Goal: Browse casually

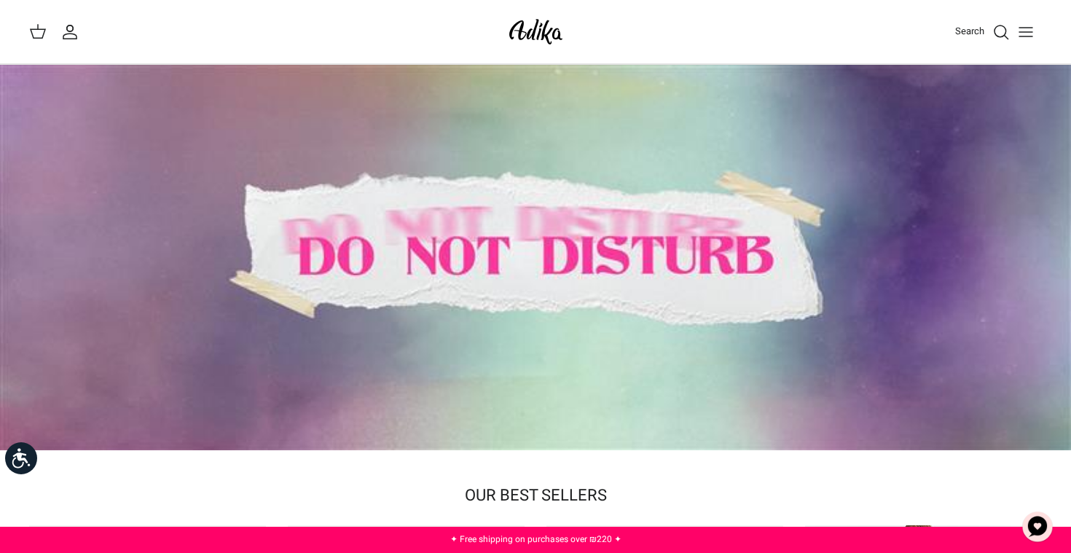
click at [1020, 29] on icon "Toggle menu" at bounding box center [1025, 31] width 17 height 17
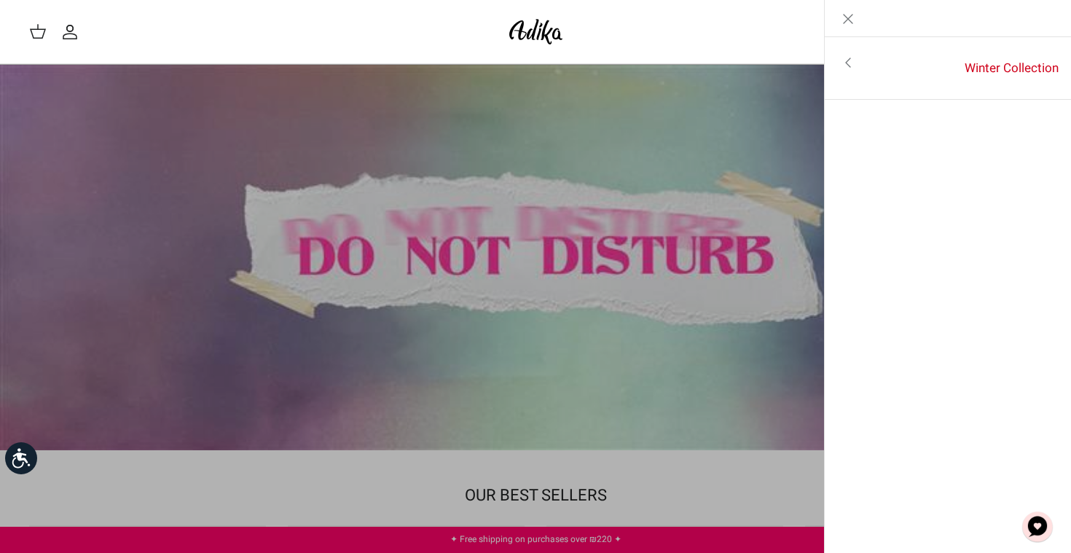
click at [848, 57] on icon "Toggle menu" at bounding box center [847, 62] width 17 height 17
click at [1024, 63] on font "For all items" at bounding box center [1016, 64] width 68 height 18
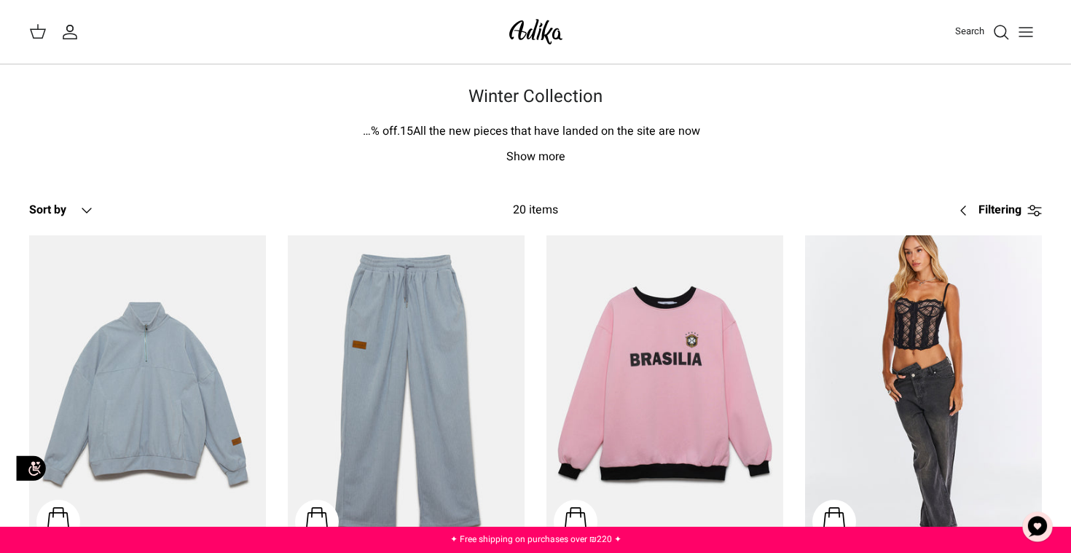
click at [528, 34] on img at bounding box center [536, 32] width 62 height 34
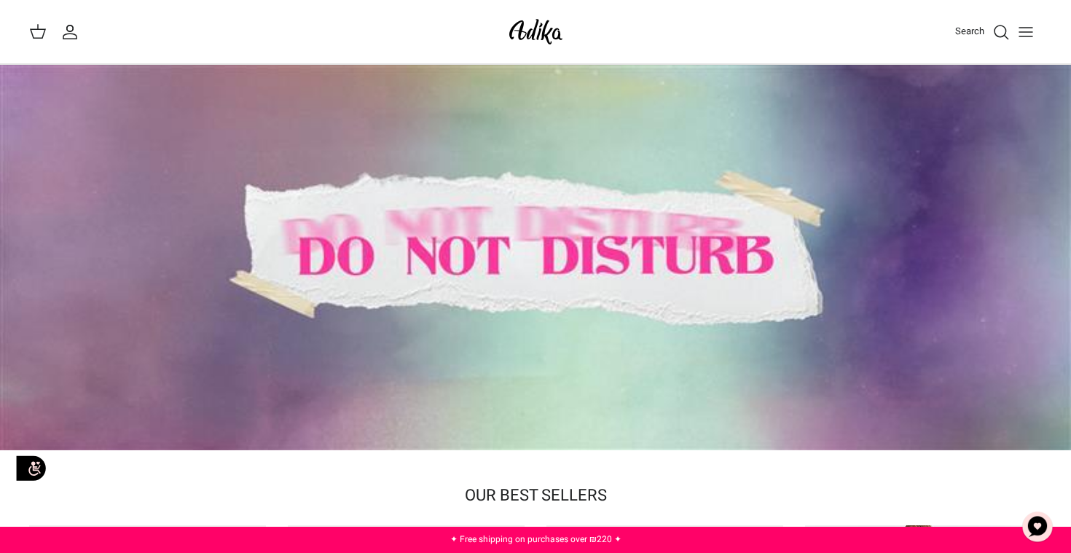
click at [971, 34] on font "Search" at bounding box center [969, 31] width 29 height 14
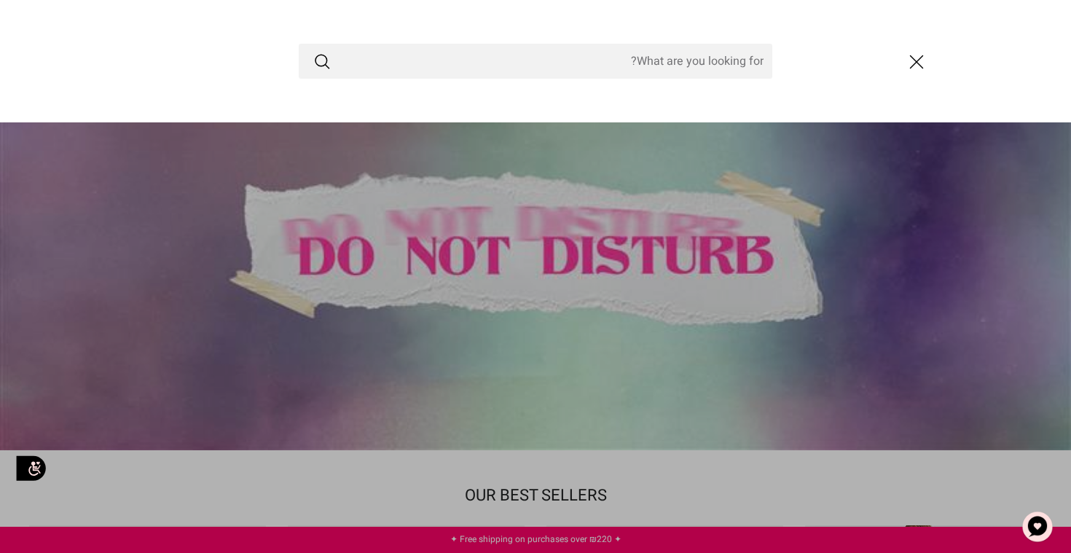
click at [925, 66] on icon "closed" at bounding box center [916, 62] width 25 height 25
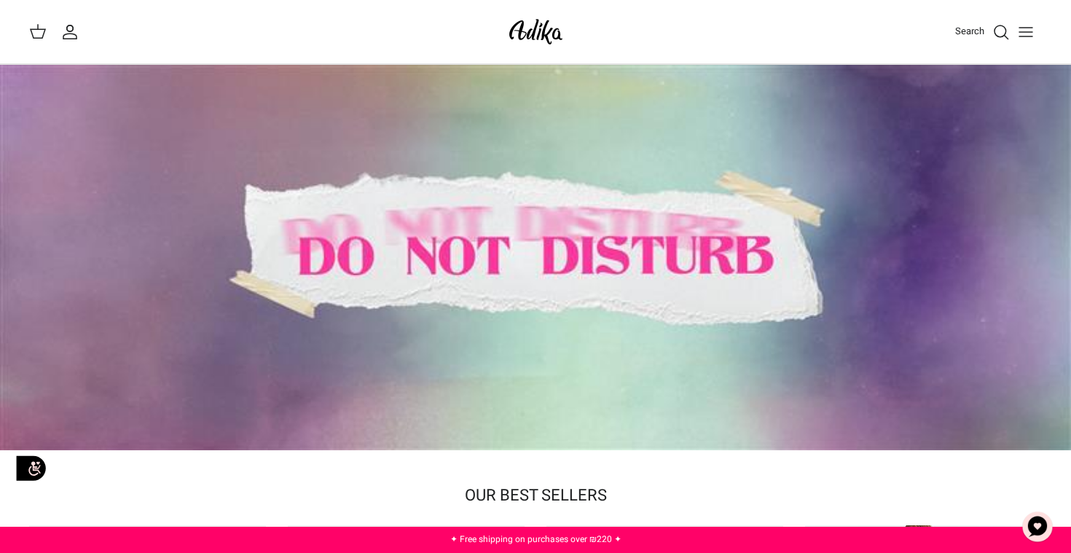
click at [1007, 28] on icon "Search" at bounding box center [1000, 31] width 17 height 17
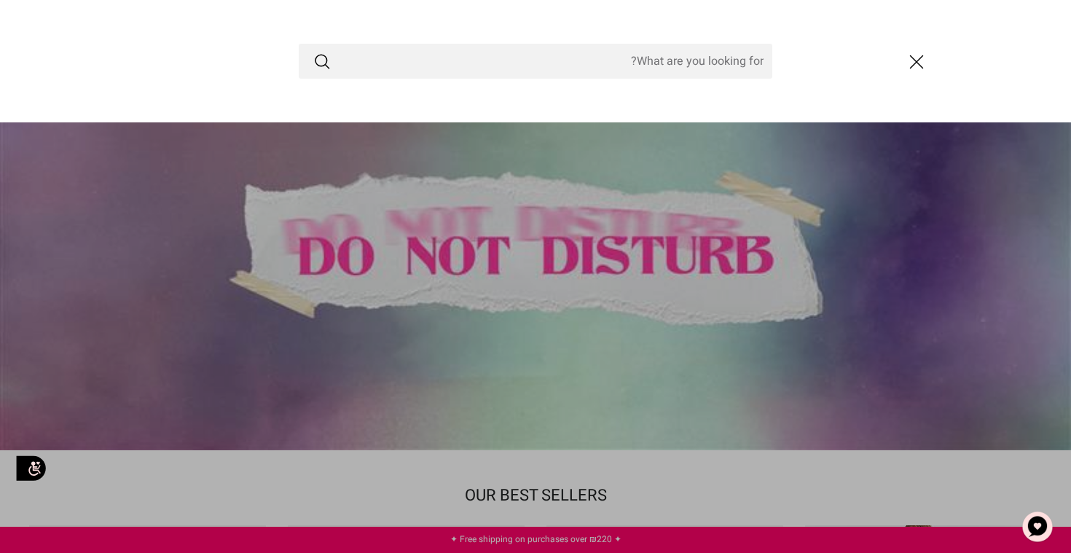
click at [915, 58] on icon "closed" at bounding box center [916, 62] width 25 height 25
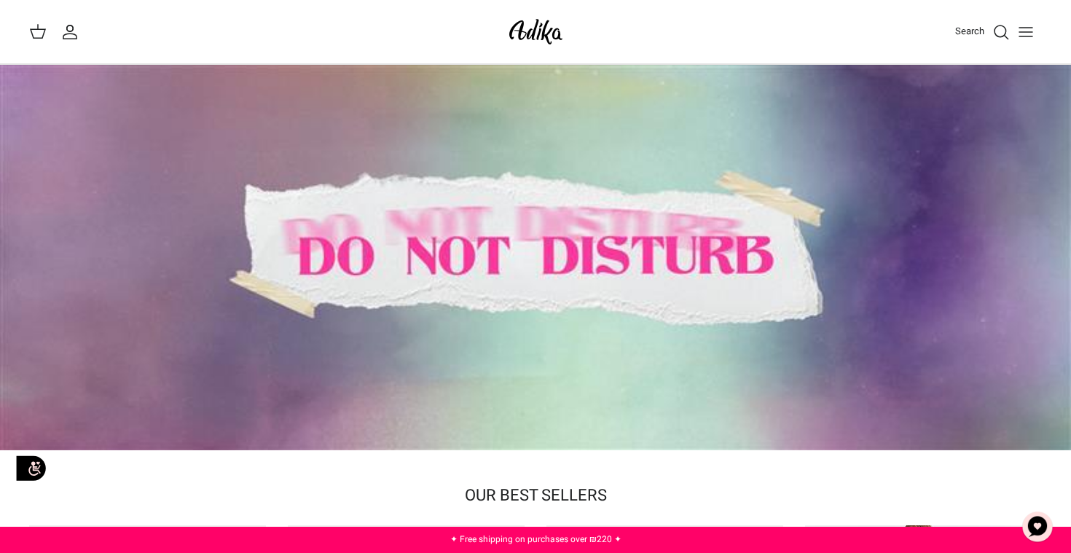
click at [535, 28] on img at bounding box center [536, 32] width 62 height 34
click at [68, 35] on icon "My account" at bounding box center [69, 31] width 17 height 17
click at [22, 36] on div "Search My account Search" at bounding box center [535, 32] width 1071 height 64
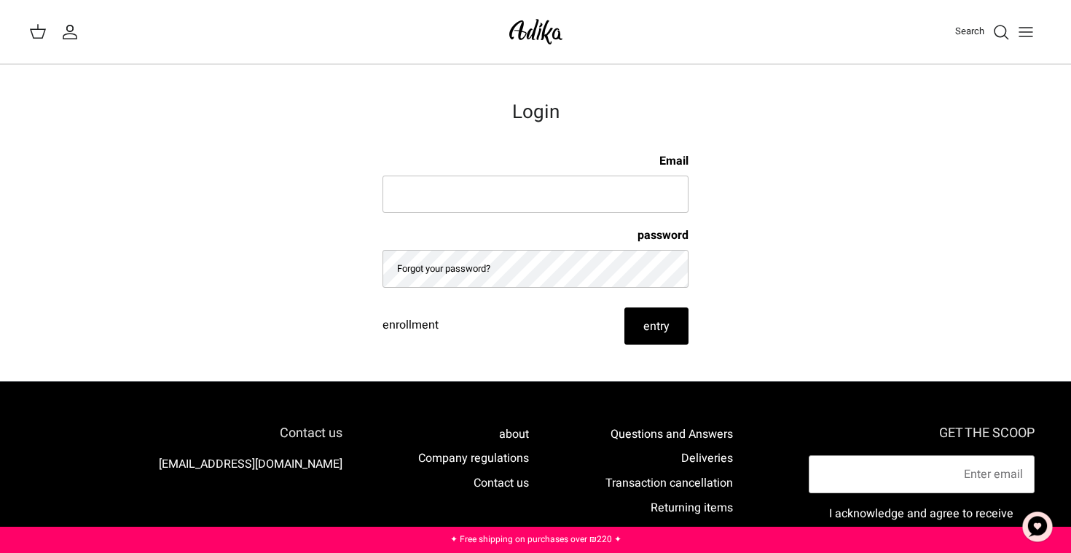
click at [35, 33] on icon at bounding box center [37, 31] width 17 height 17
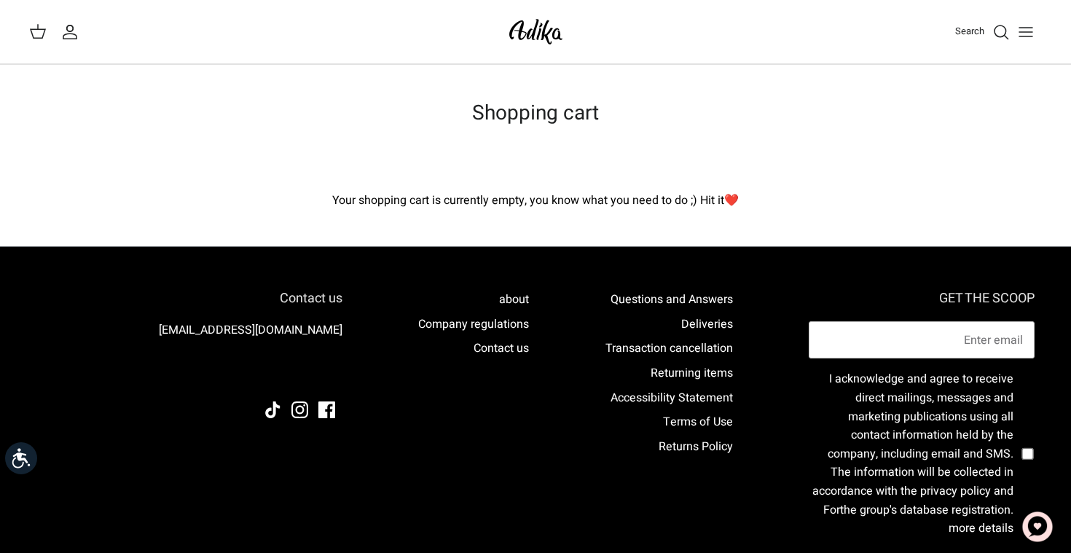
click at [545, 39] on img at bounding box center [536, 32] width 62 height 34
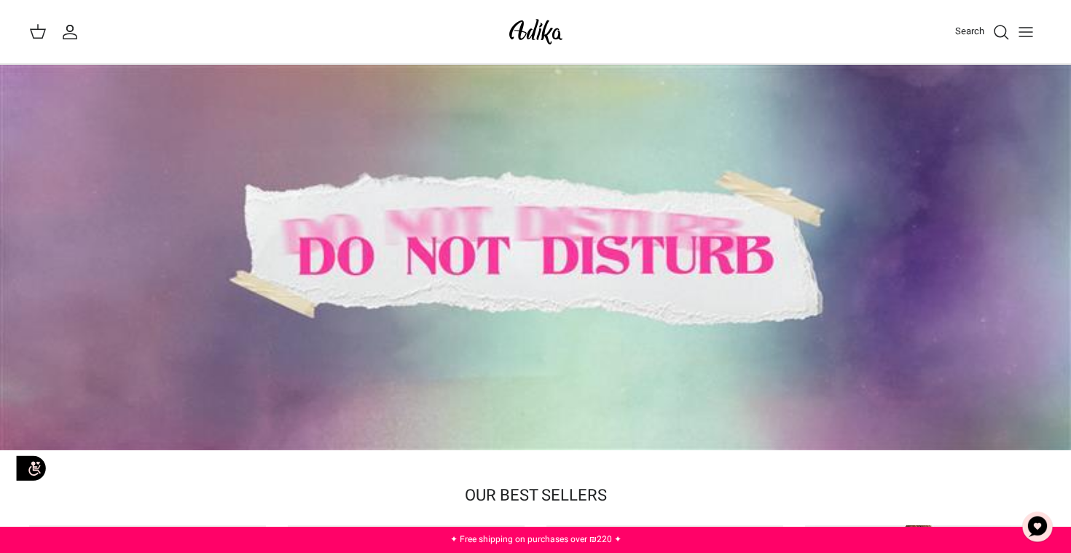
click at [1020, 33] on icon "Toggle menu" at bounding box center [1025, 31] width 17 height 17
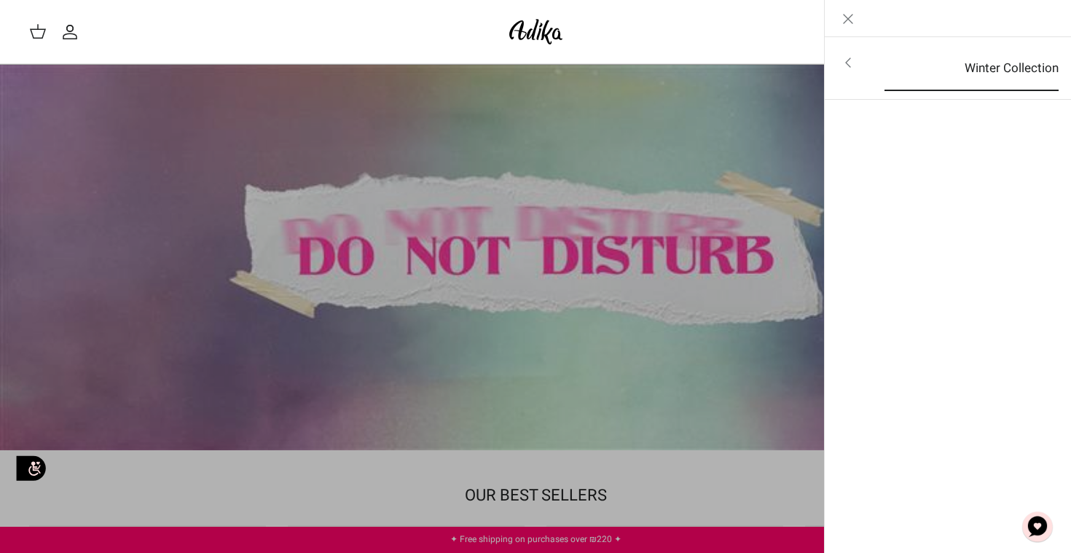
click at [1012, 60] on font "Winter Collection" at bounding box center [1011, 68] width 94 height 18
click at [1012, 63] on font "For all items" at bounding box center [1016, 64] width 68 height 18
